Goal: Obtain resource: Obtain resource

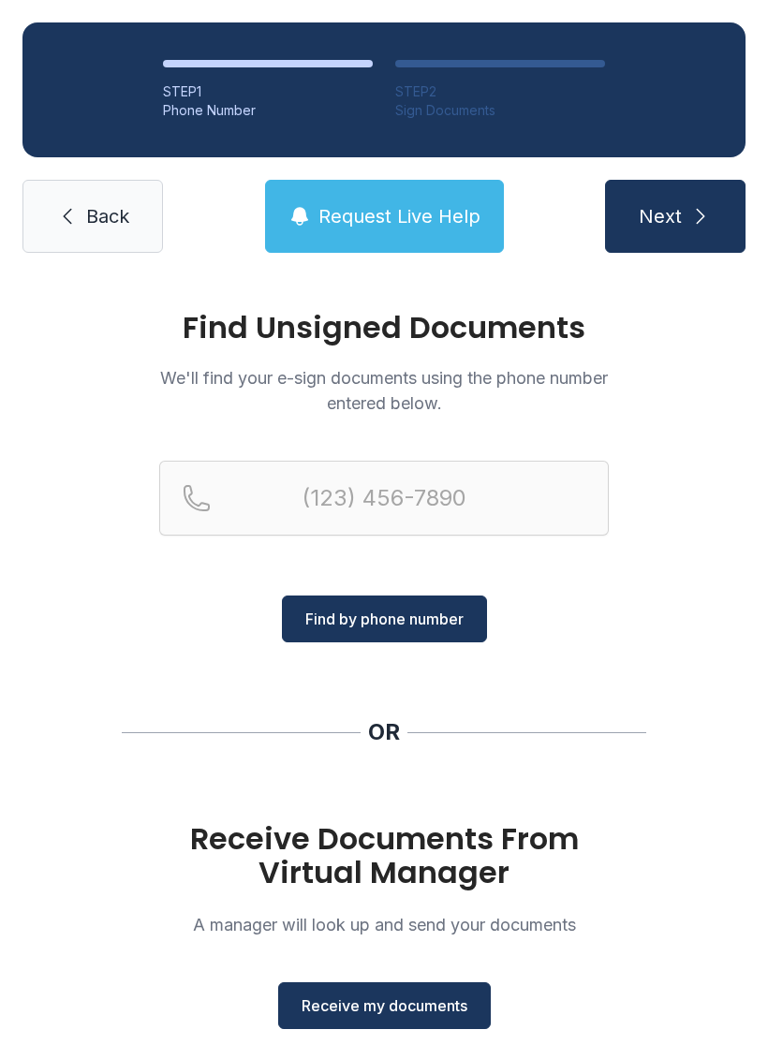
click at [392, 1007] on span "Receive my documents" at bounding box center [384, 1005] width 166 height 22
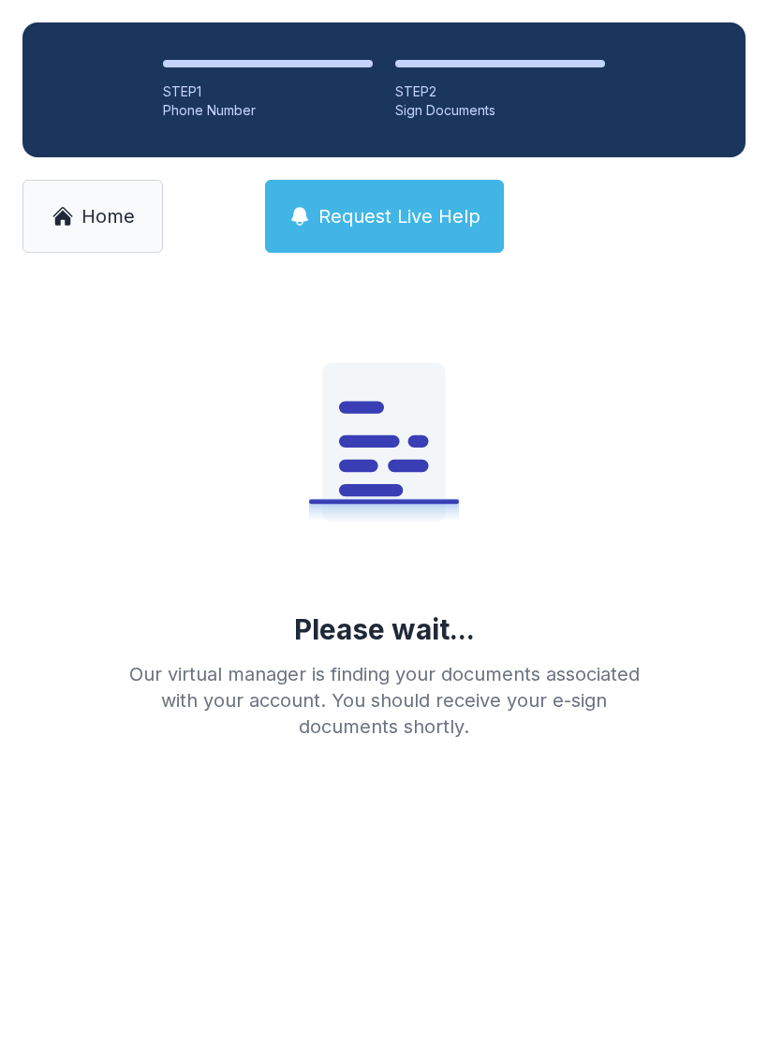
click at [83, 231] on link "Home" at bounding box center [92, 216] width 140 height 73
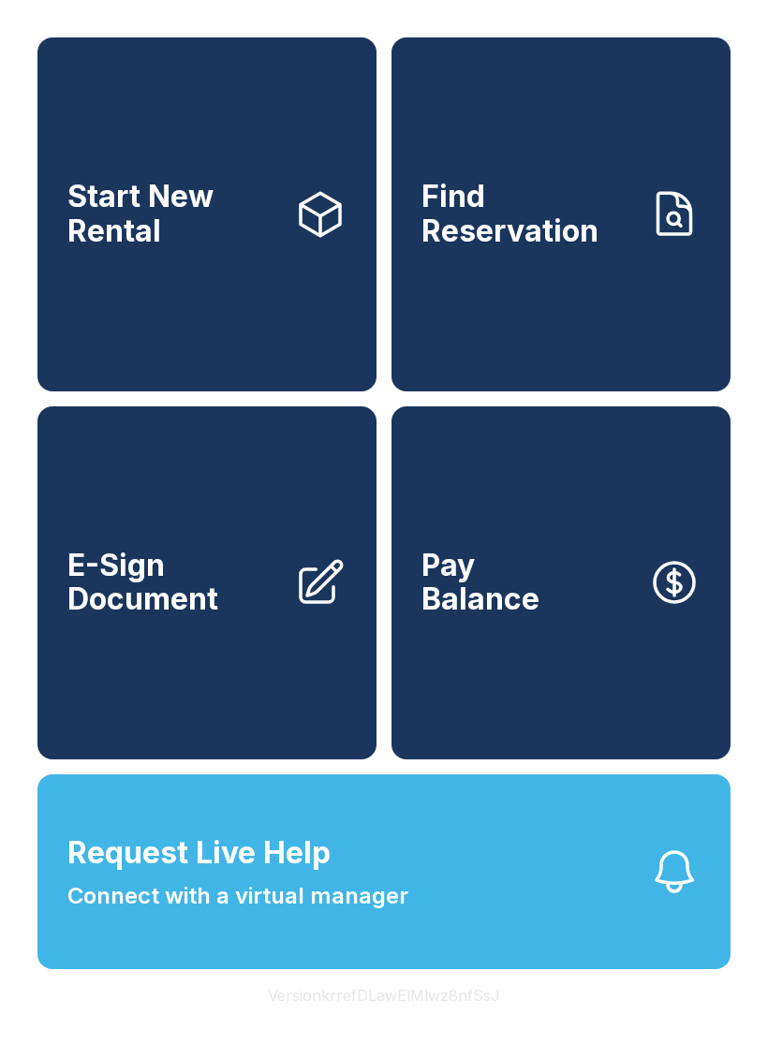
click at [262, 596] on span "E-Sign Document" at bounding box center [173, 583] width 212 height 68
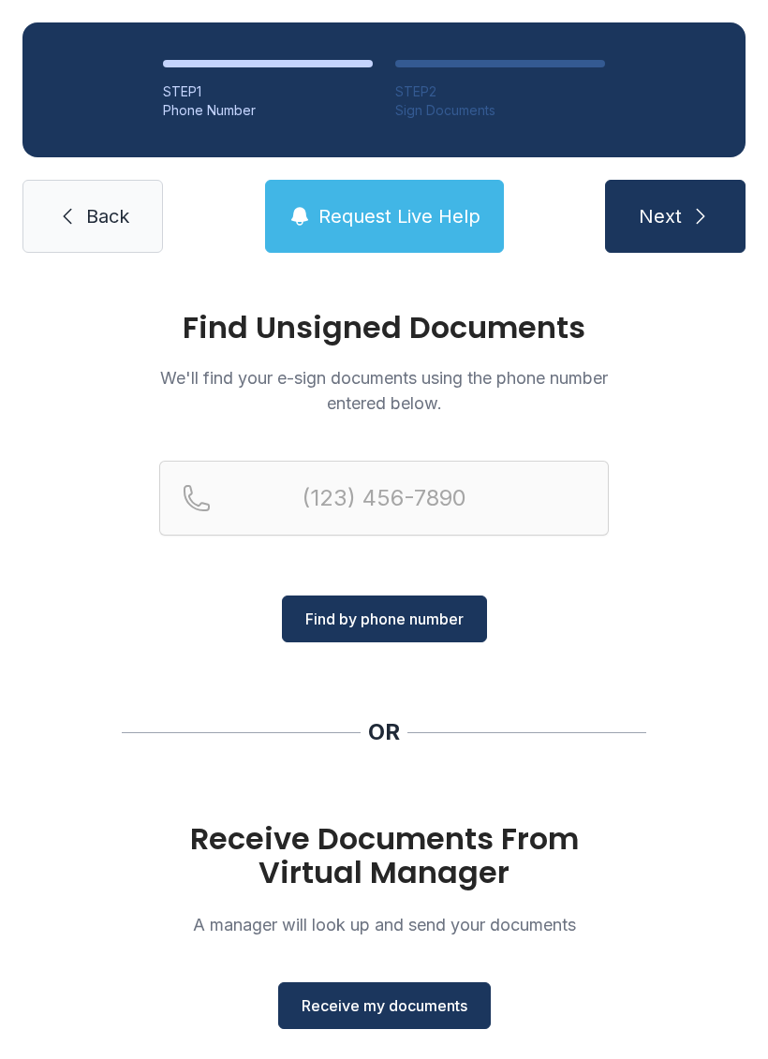
click at [404, 988] on button "Receive my documents" at bounding box center [384, 1005] width 212 height 47
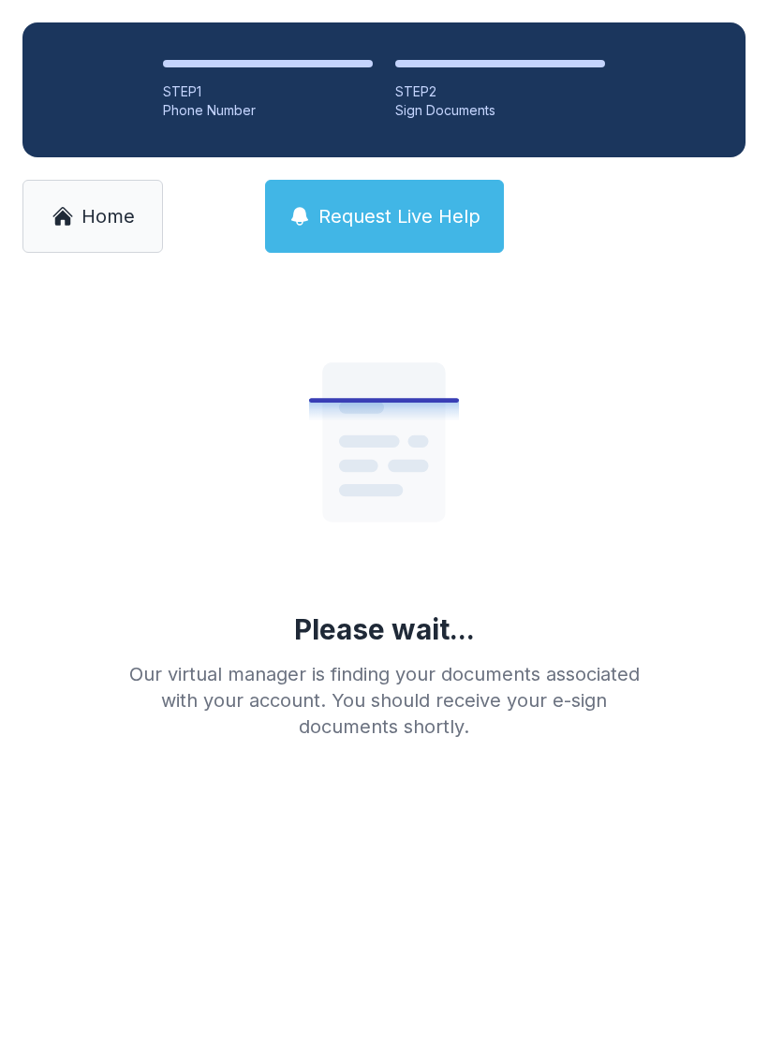
click at [102, 221] on span "Home" at bounding box center [107, 216] width 53 height 26
